Goal: Transaction & Acquisition: Purchase product/service

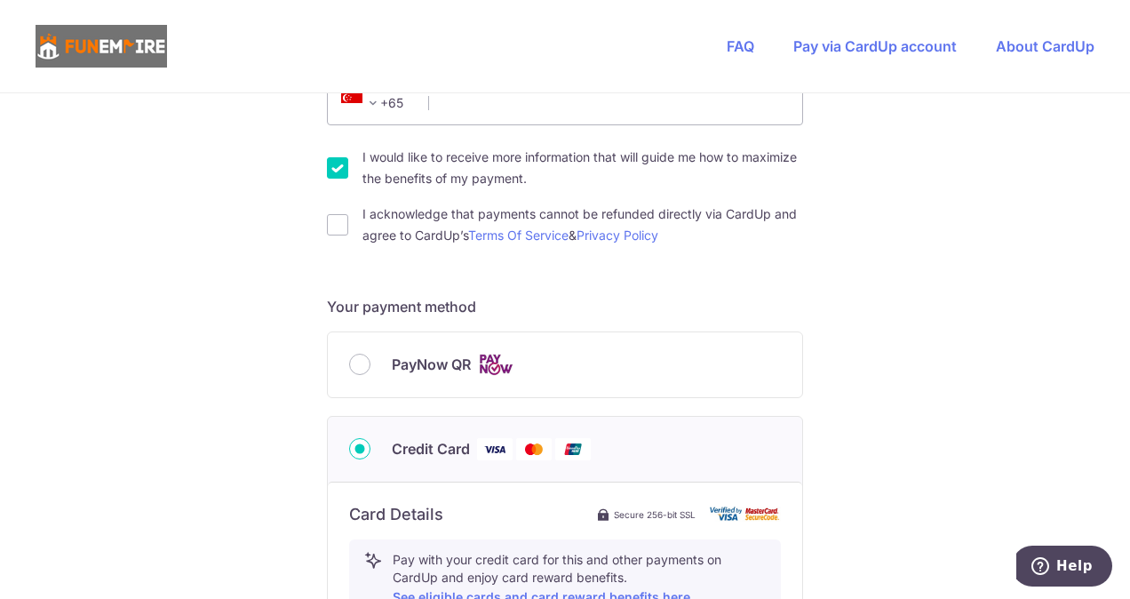
scroll to position [533, 0]
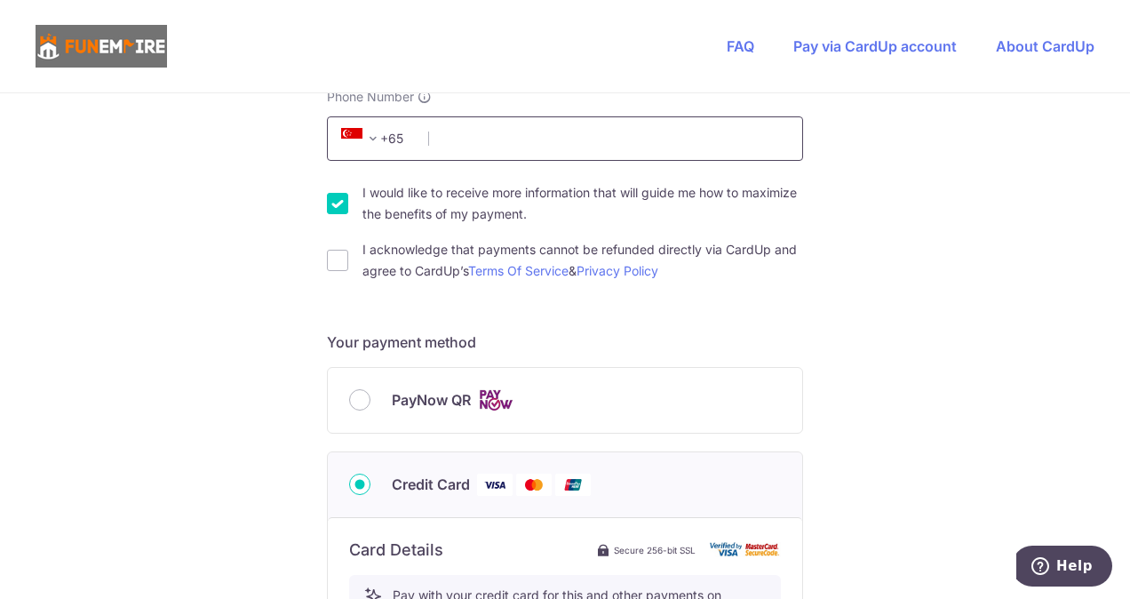
click at [472, 140] on input "Phone Number" at bounding box center [565, 138] width 476 height 44
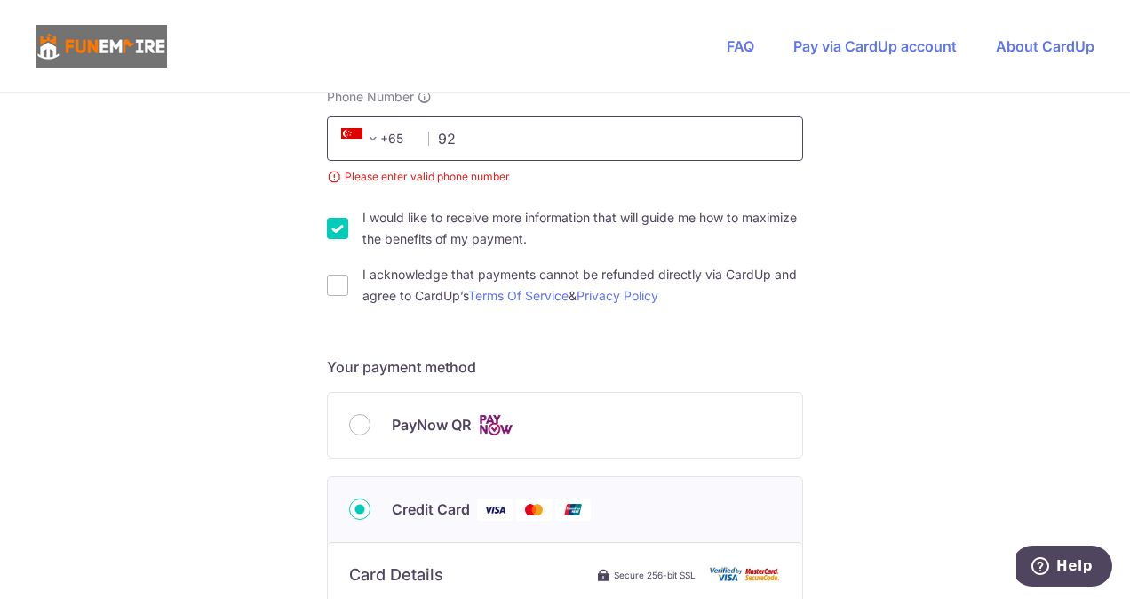
click at [504, 142] on input "92" at bounding box center [565, 138] width 476 height 44
click at [600, 151] on input "92" at bounding box center [565, 138] width 476 height 44
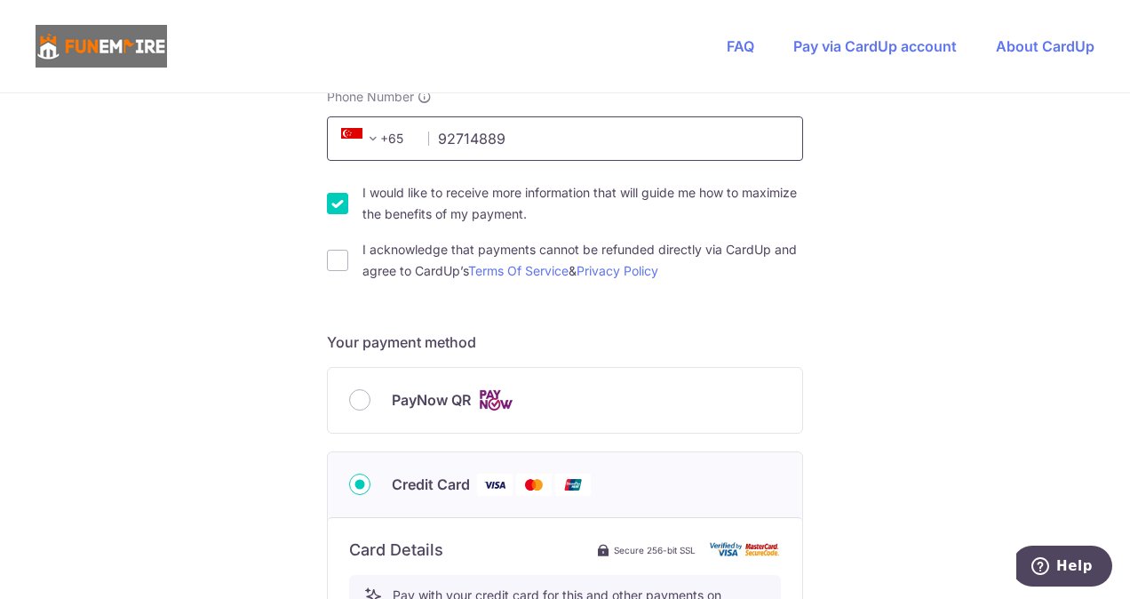
type input "92714889"
click at [364, 210] on label "I would like to receive more information that will guide me how to maximize the…" at bounding box center [582, 203] width 440 height 43
click at [348, 210] on input "I would like to receive more information that will guide me how to maximize the…" at bounding box center [337, 203] width 21 height 21
checkbox input "false"
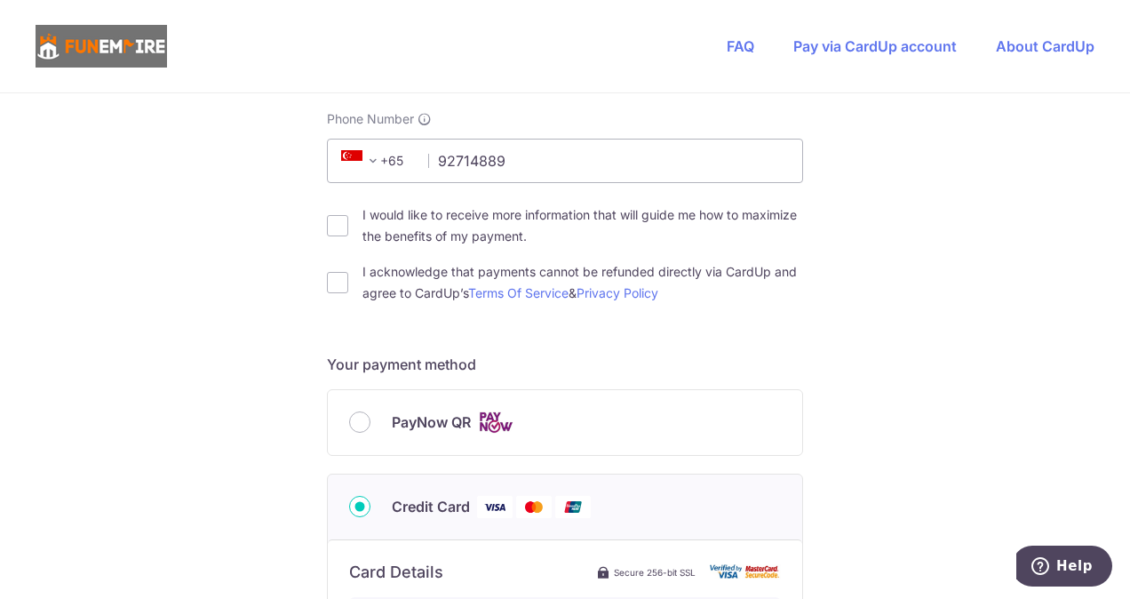
scroll to position [710, 0]
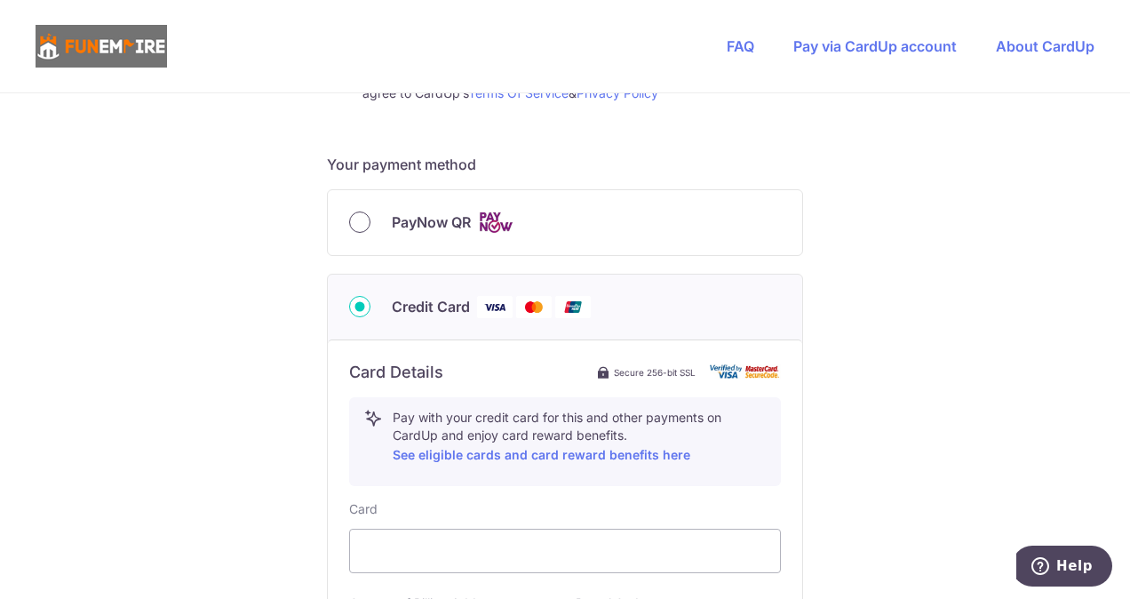
click at [359, 221] on input "PayNow QR" at bounding box center [359, 221] width 21 height 21
radio input "true"
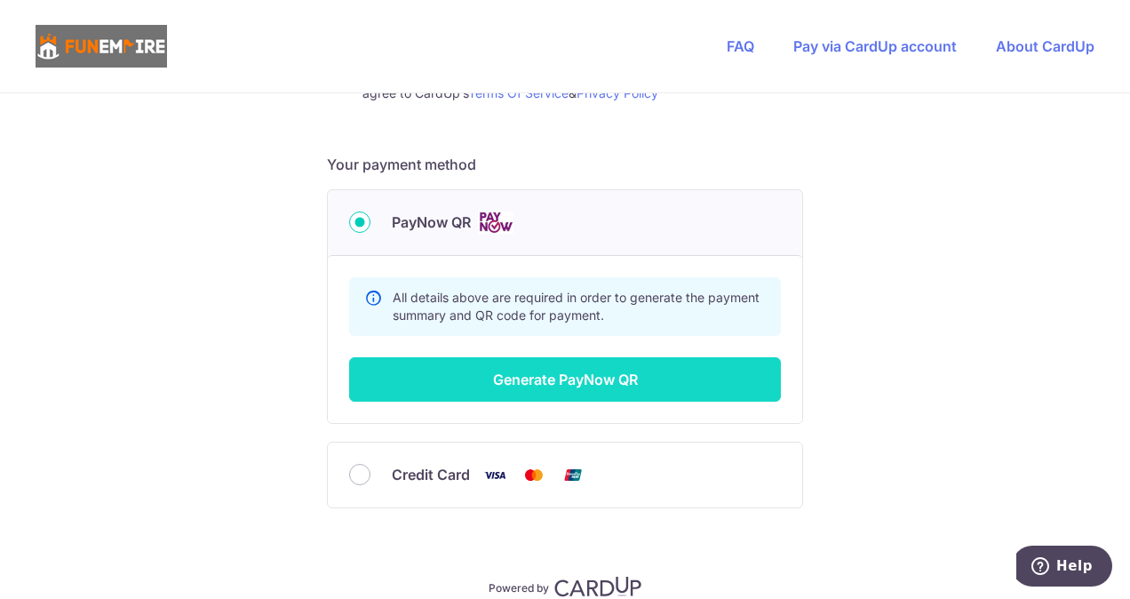
click at [616, 381] on button "Generate PayNow QR" at bounding box center [565, 379] width 432 height 44
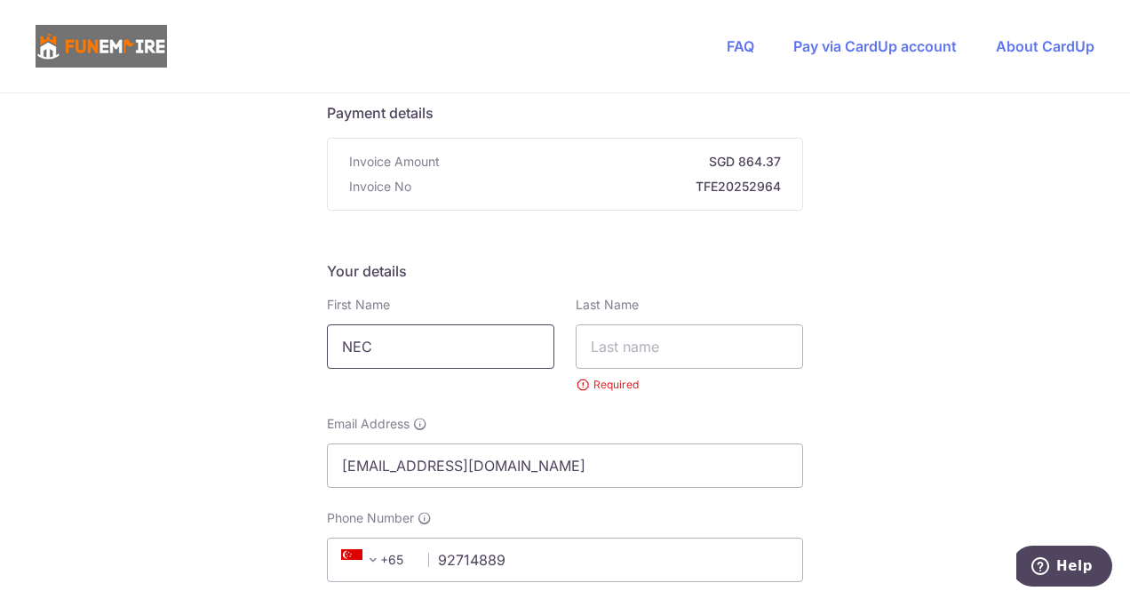
drag, startPoint x: 449, startPoint y: 353, endPoint x: 313, endPoint y: 336, distance: 137.9
click at [316, 336] on div "First Name NEC" at bounding box center [440, 345] width 249 height 98
type input "T"
type input "[PERSON_NAME]"
click at [719, 340] on input "text" at bounding box center [688, 346] width 227 height 44
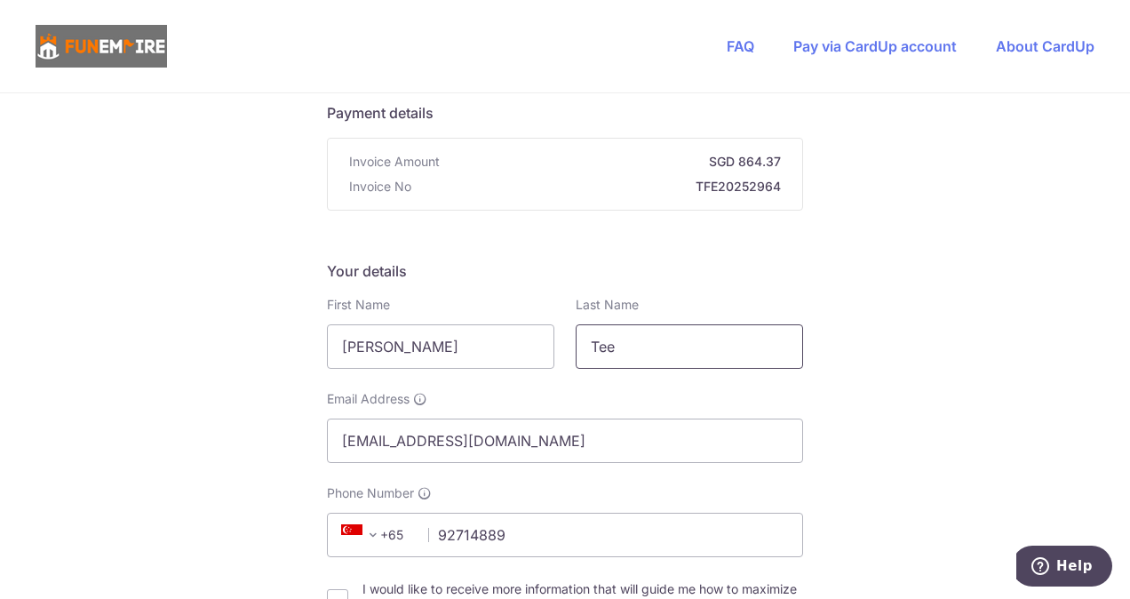
type input "Tee"
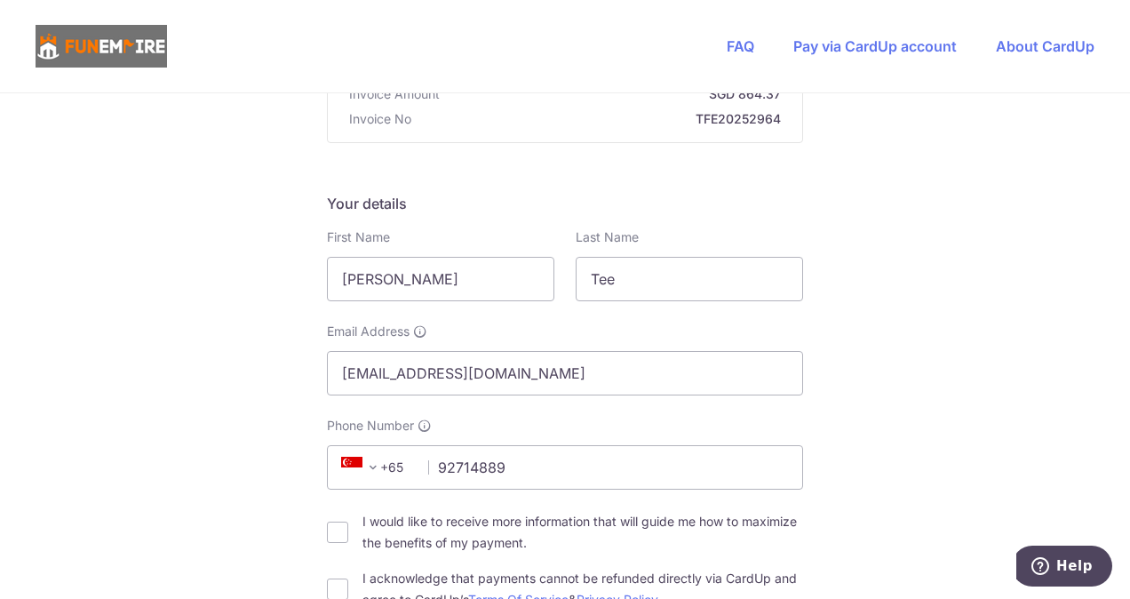
scroll to position [314, 0]
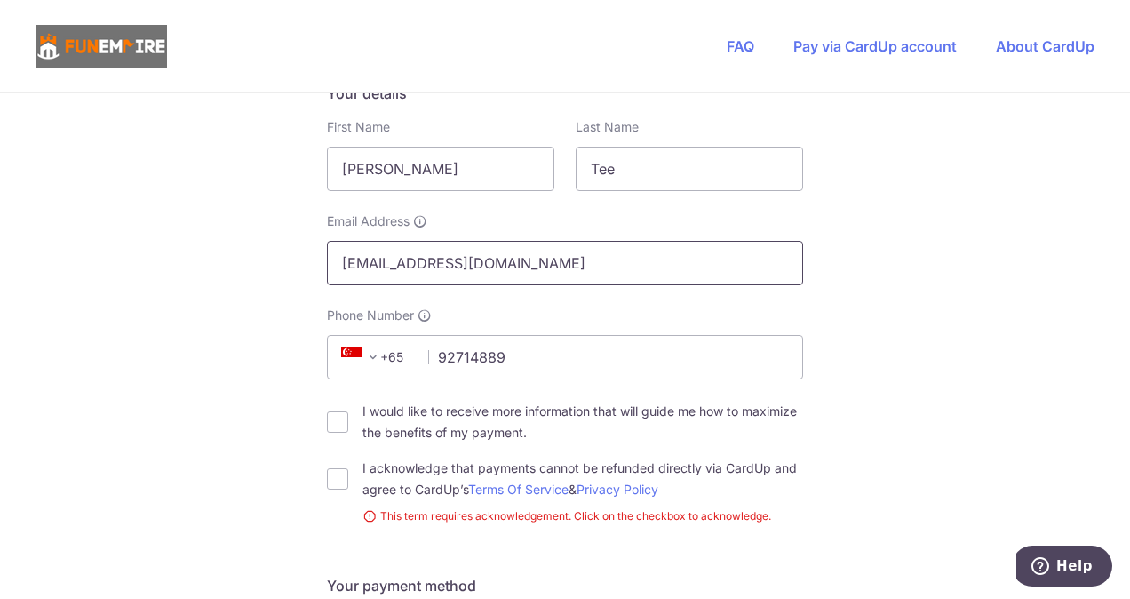
click at [529, 265] on input "[EMAIL_ADDRESS][DOMAIN_NAME]" at bounding box center [565, 263] width 476 height 44
drag, startPoint x: 524, startPoint y: 265, endPoint x: 227, endPoint y: 219, distance: 300.0
click at [227, 219] on div "You are paying The Fun Empire Pte Ltd The Fun Empire Pte Ltd uses CardUp to acc…" at bounding box center [565, 440] width 1130 height 1322
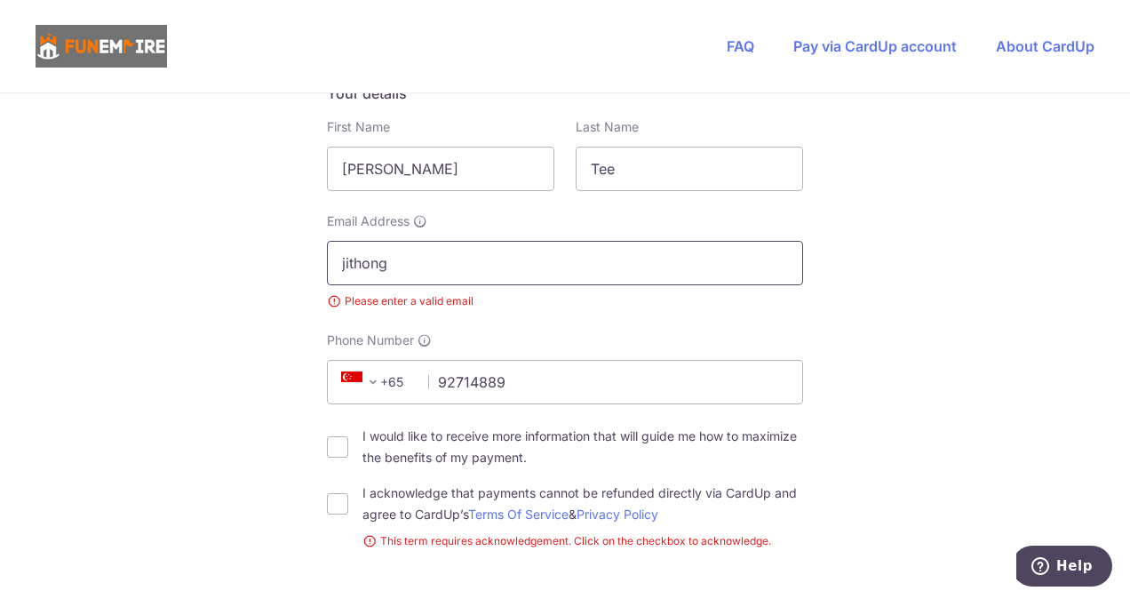
type input "[EMAIL_ADDRESS][DOMAIN_NAME]"
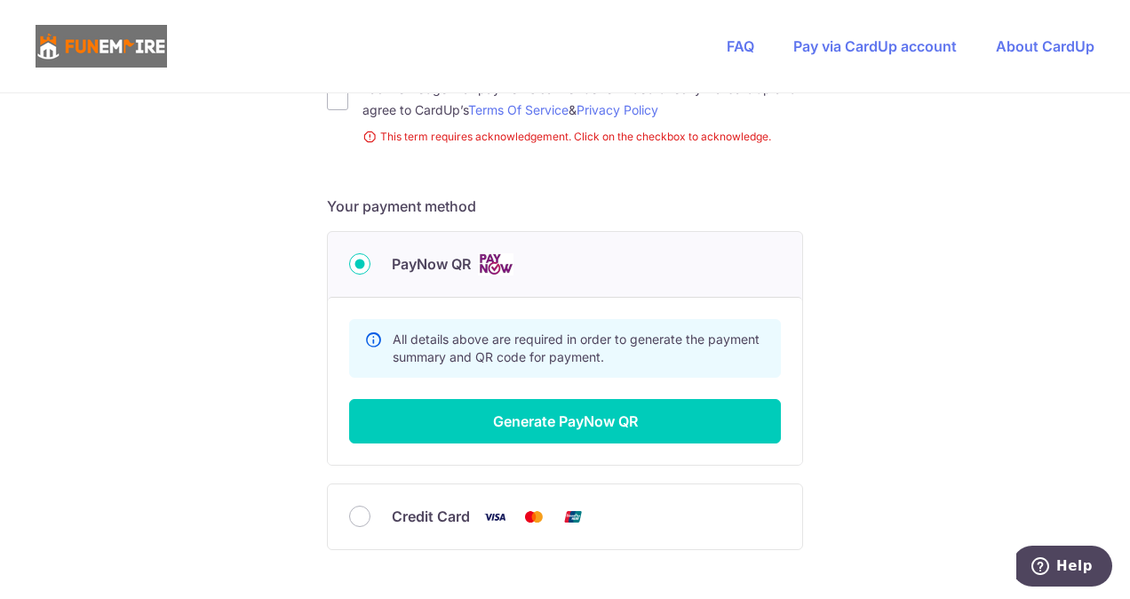
scroll to position [710, 0]
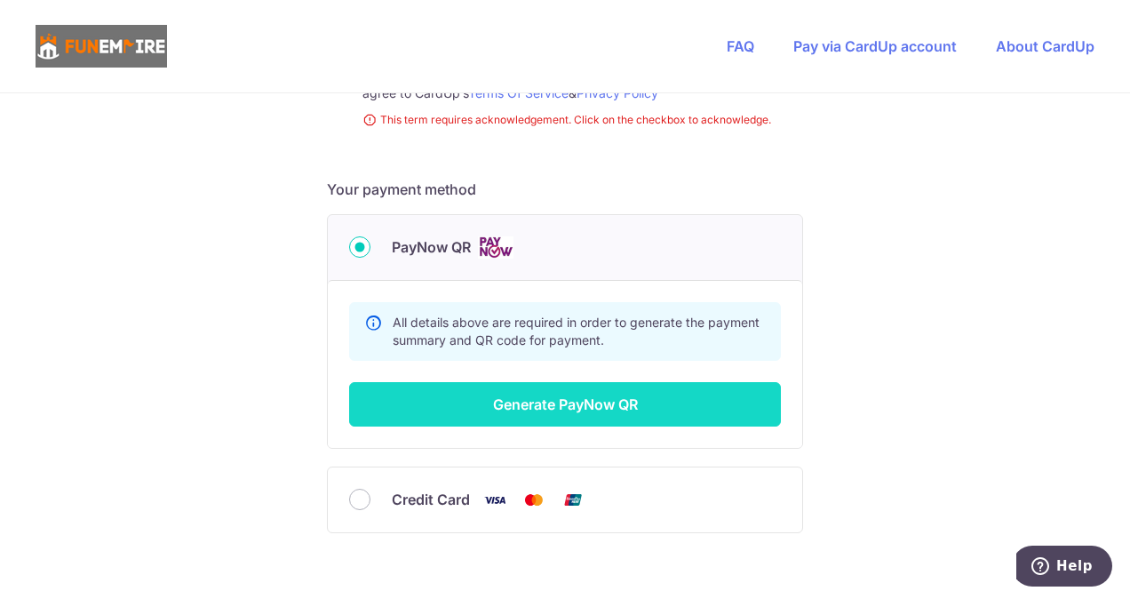
click at [598, 395] on button "Generate PayNow QR" at bounding box center [565, 404] width 432 height 44
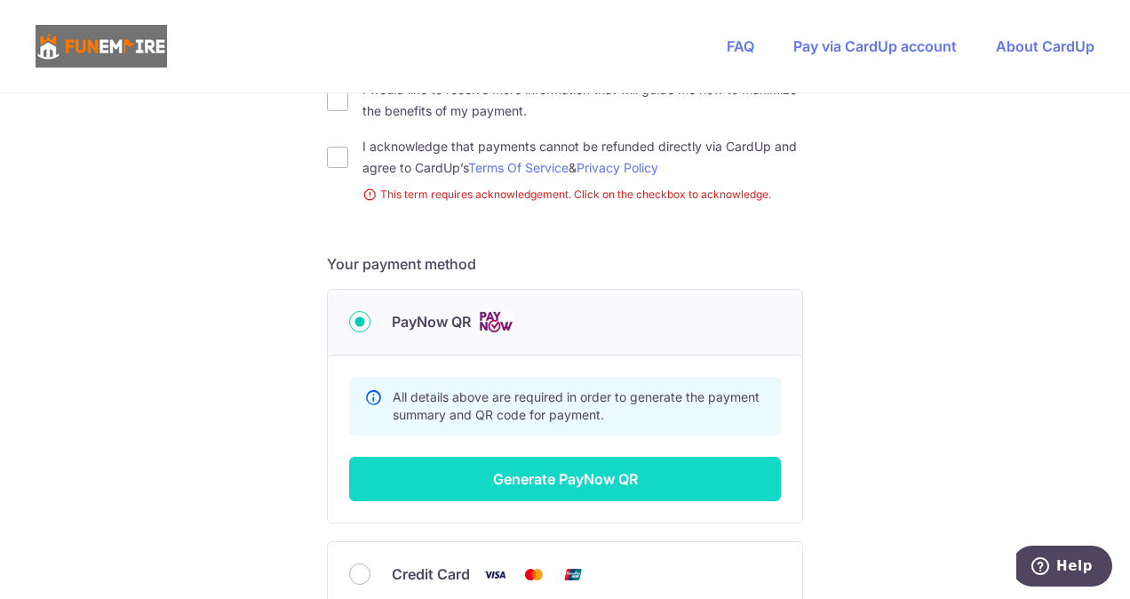
scroll to position [547, 0]
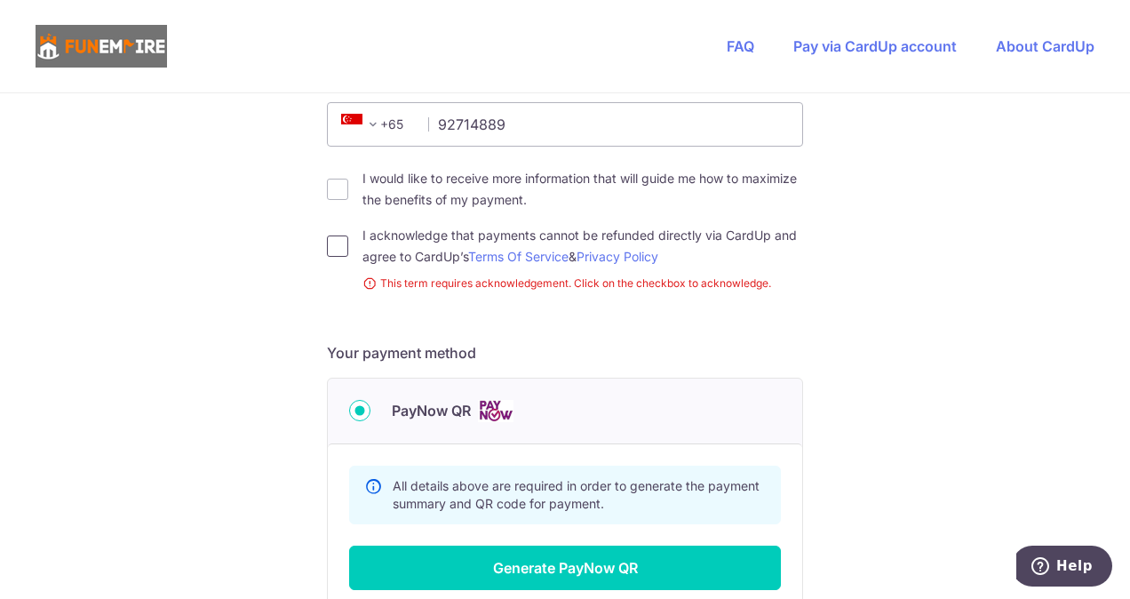
click at [341, 242] on input "I acknowledge that payments cannot be refunded directly via CardUp and agree to…" at bounding box center [337, 245] width 21 height 21
checkbox input "true"
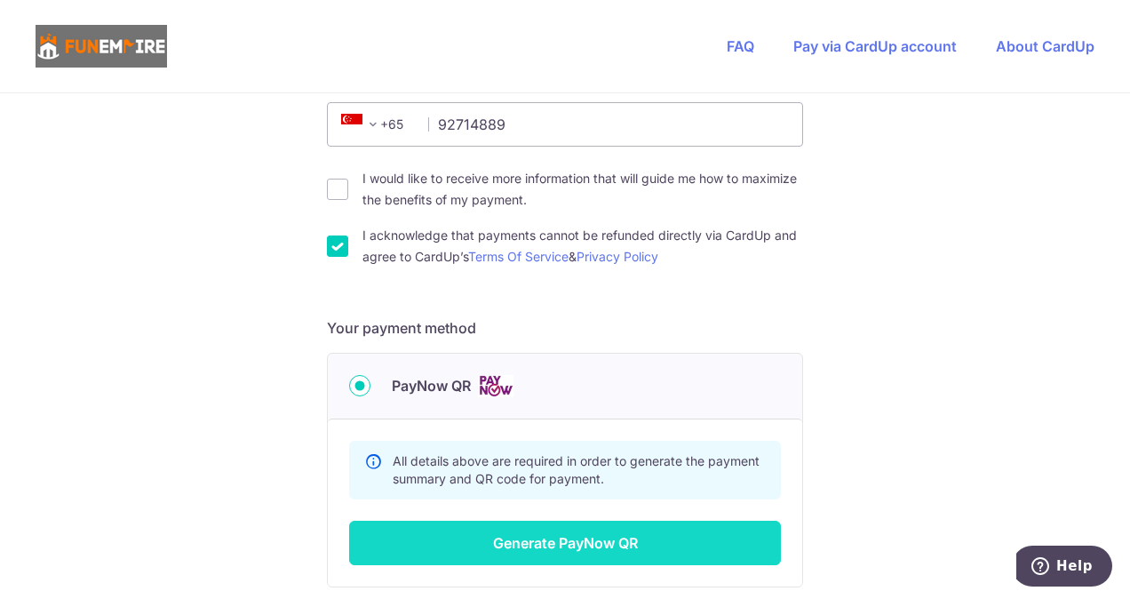
click at [602, 531] on button "Generate PayNow QR" at bounding box center [565, 542] width 432 height 44
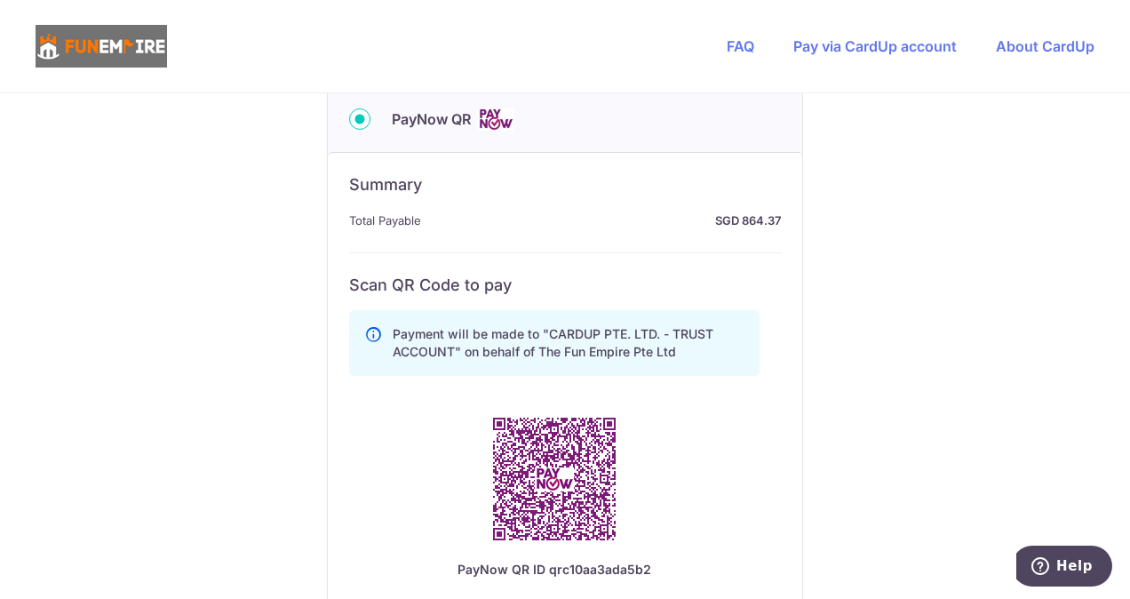
scroll to position [902, 0]
